Goal: Communication & Community: Answer question/provide support

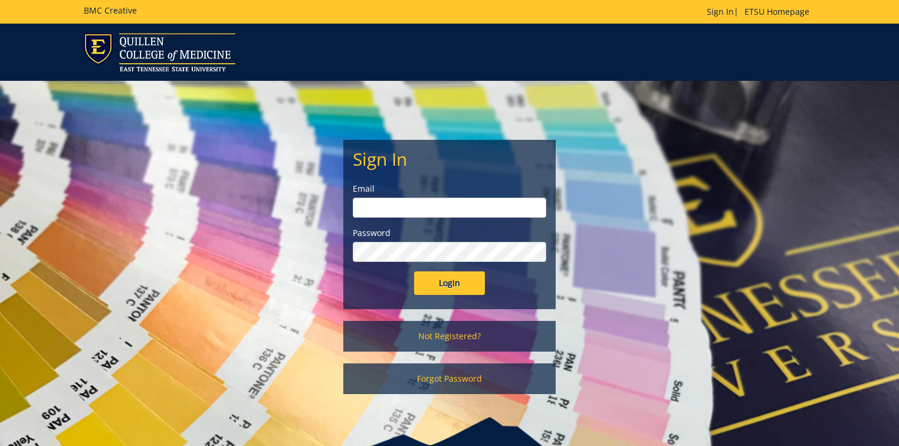
type input "[PERSON_NAME][EMAIL_ADDRESS][DOMAIN_NAME]"
click at [451, 280] on input "Login" at bounding box center [449, 284] width 71 height 24
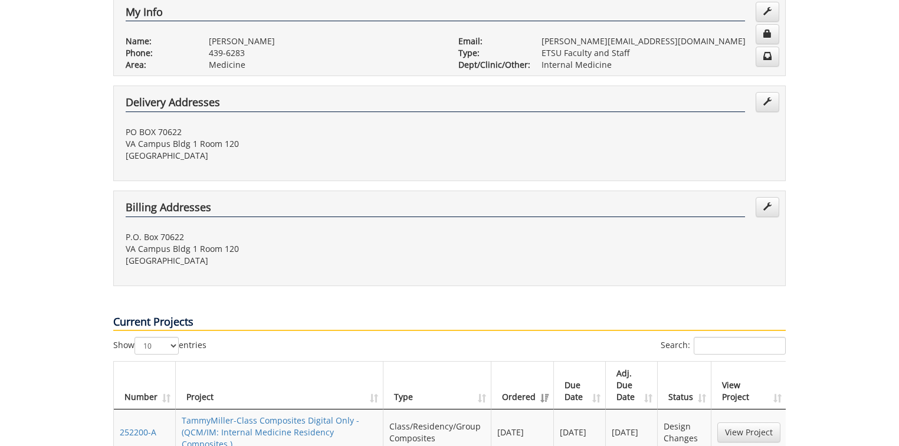
scroll to position [283, 0]
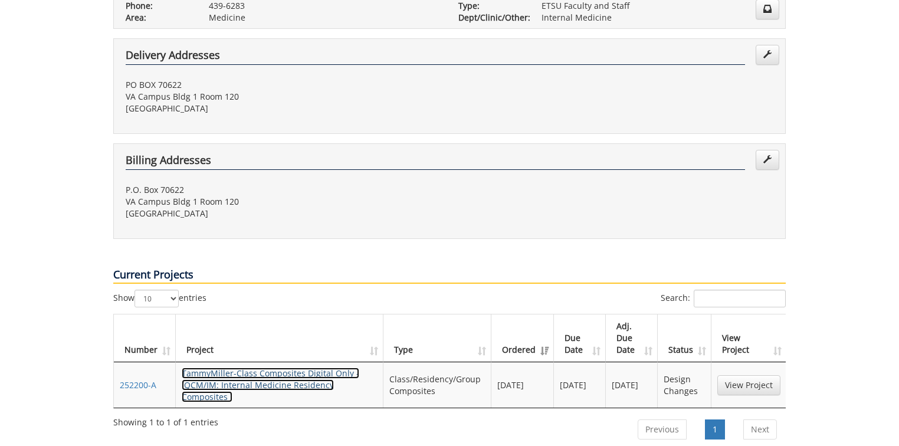
click at [286, 368] on link "TammyMiller-Class Composites Digital Only - (QCM/IM: Internal Medicine Residenc…" at bounding box center [271, 385] width 178 height 35
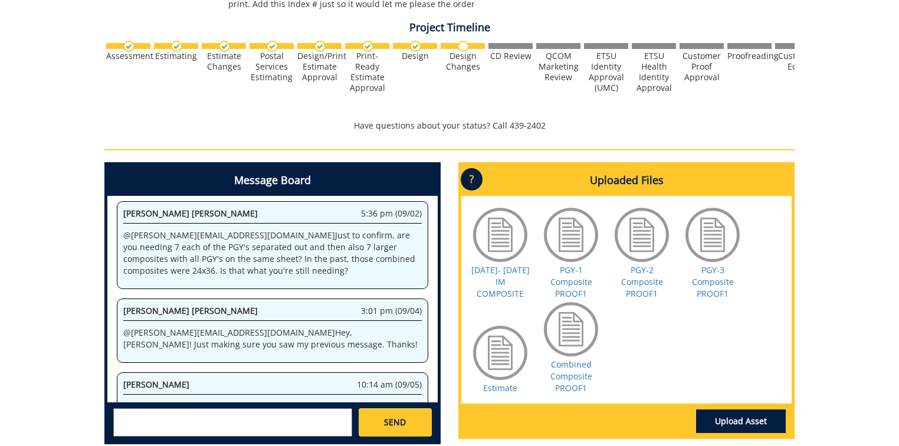
scroll to position [499, 0]
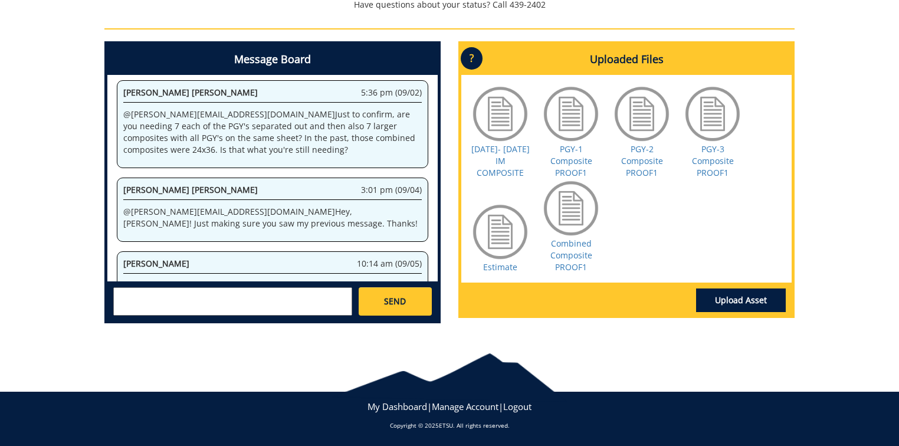
click at [136, 294] on textarea at bounding box center [232, 301] width 239 height 28
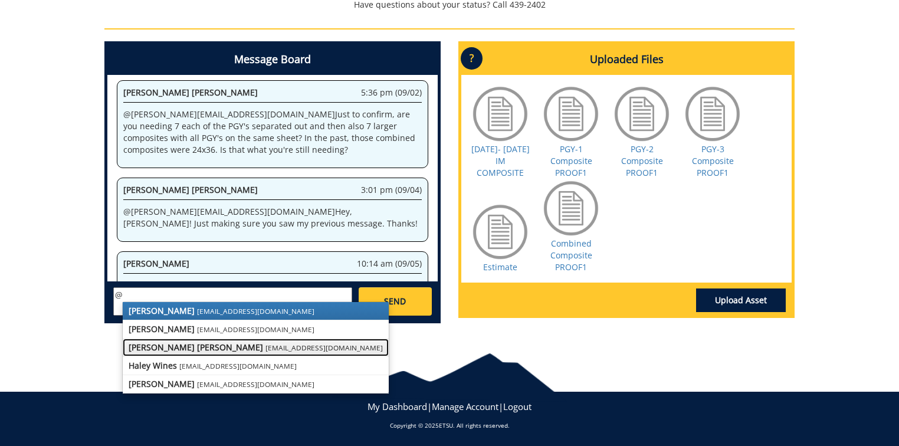
click at [185, 351] on strong "[PERSON_NAME] [PERSON_NAME]" at bounding box center [196, 347] width 135 height 11
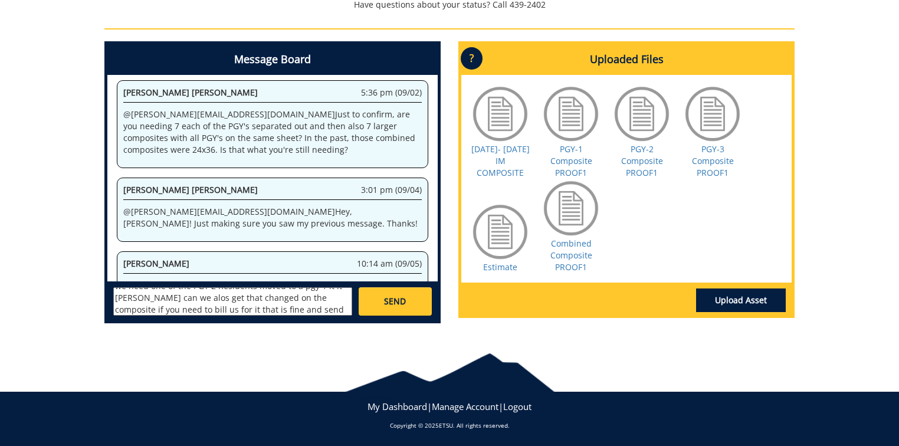
scroll to position [32, 0]
type textarea "@[EMAIL_ADDRESS][DOMAIN_NAME] [PERSON_NAME] so we need one of the PGY 2 Residen…"
click at [402, 297] on span "SEND" at bounding box center [395, 302] width 22 height 12
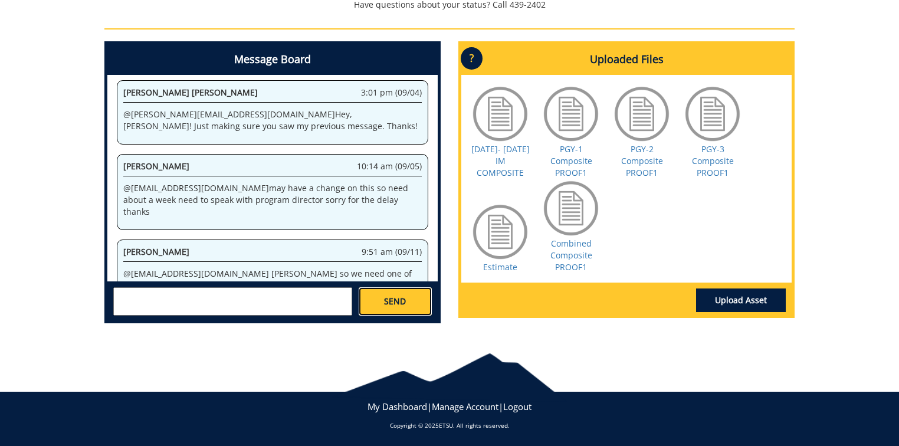
scroll to position [5187, 0]
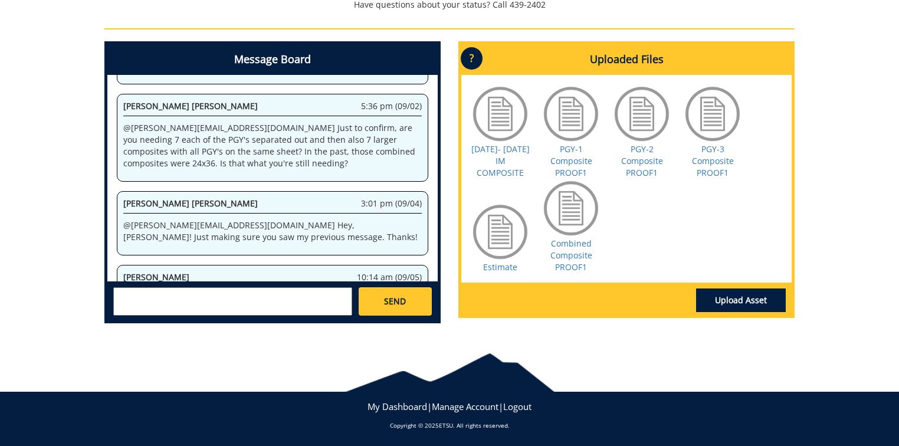
click at [564, 215] on div at bounding box center [571, 208] width 59 height 59
click at [571, 253] on link "Combined Composite PROOF1" at bounding box center [572, 255] width 42 height 35
